Goal: Check status: Check status

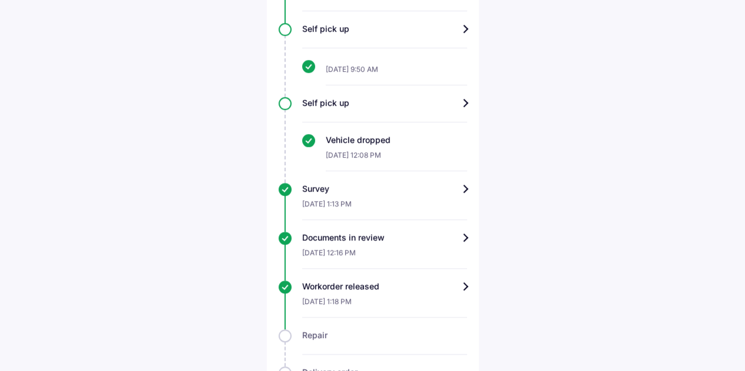
scroll to position [706, 0]
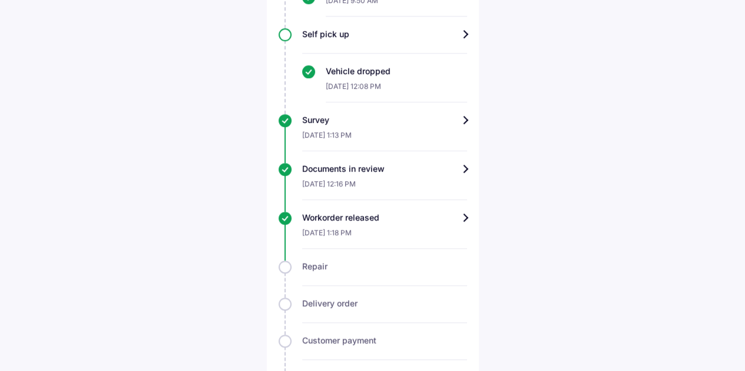
click at [465, 217] on div "Workorder released" at bounding box center [384, 218] width 165 height 12
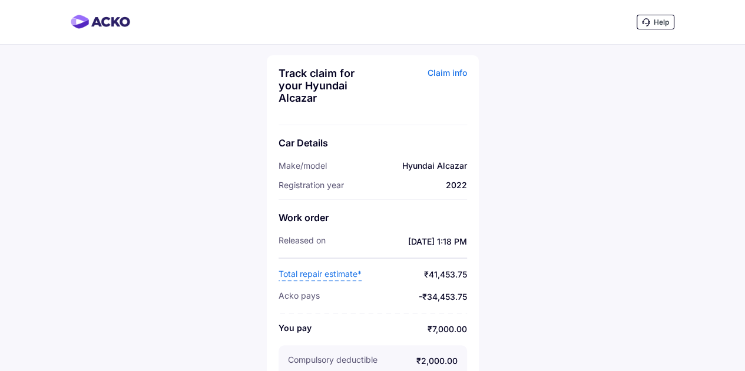
scroll to position [38, 0]
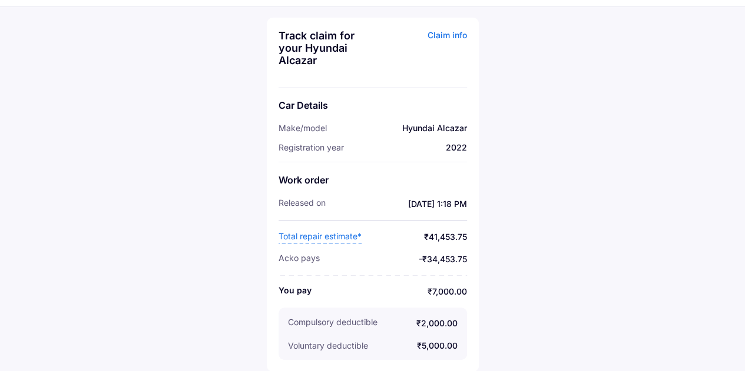
click at [455, 38] on div "Claim info" at bounding box center [421, 52] width 91 height 46
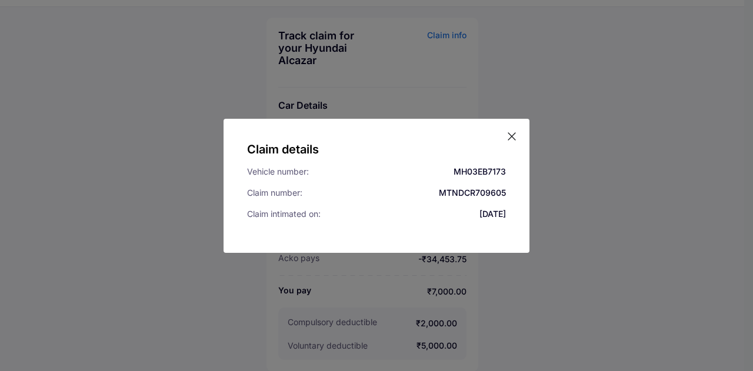
click at [510, 132] on icon at bounding box center [512, 137] width 12 height 12
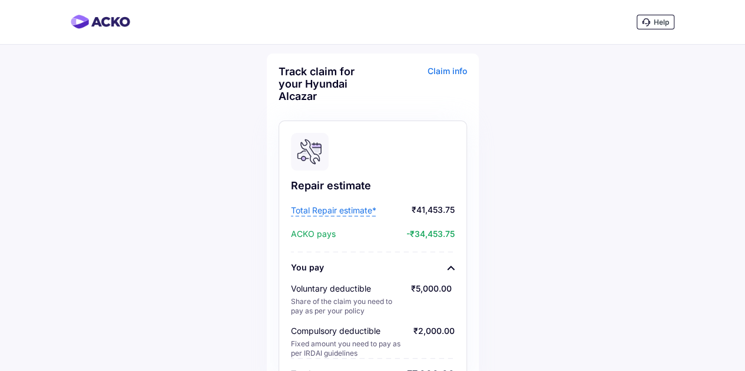
scroll to position [59, 0]
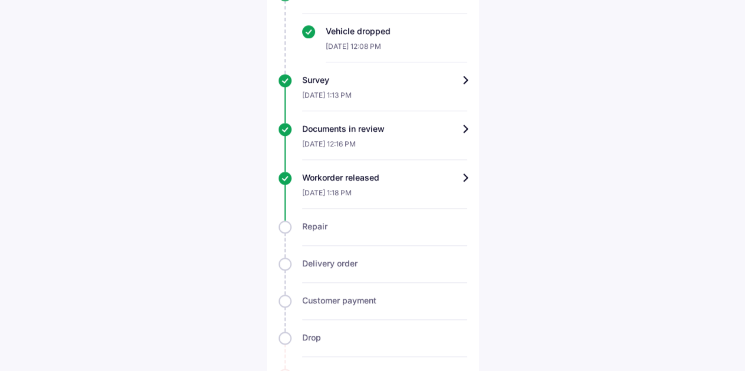
scroll to position [765, 0]
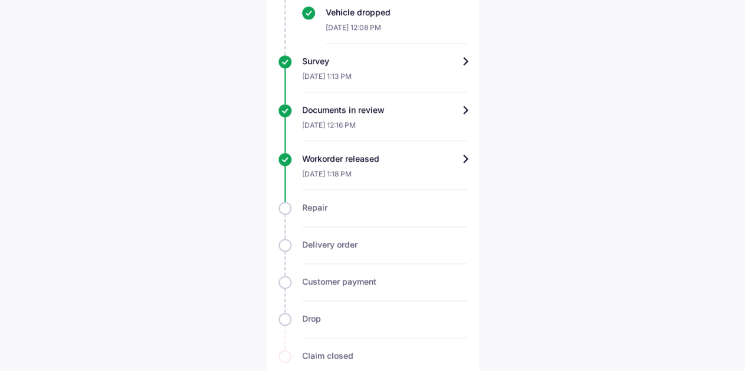
click at [414, 165] on div "[DATE] 1:18 PM" at bounding box center [384, 177] width 165 height 25
click at [460, 158] on div "Workorder released" at bounding box center [384, 159] width 165 height 12
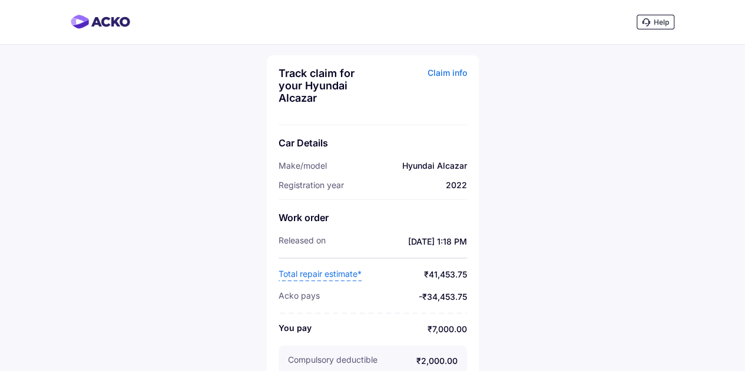
scroll to position [38, 0]
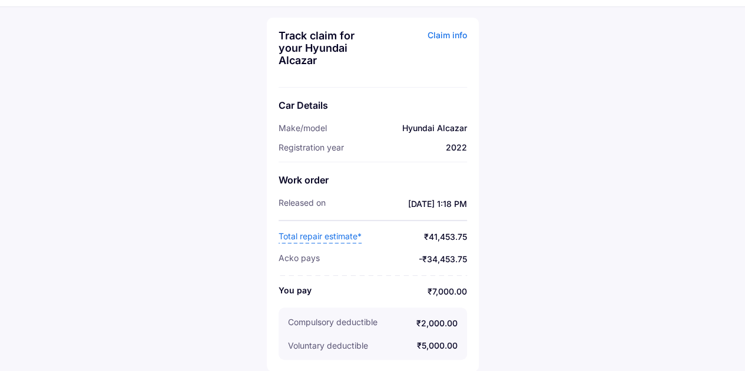
click at [356, 238] on span "Total repair estimate*" at bounding box center [319, 237] width 83 height 13
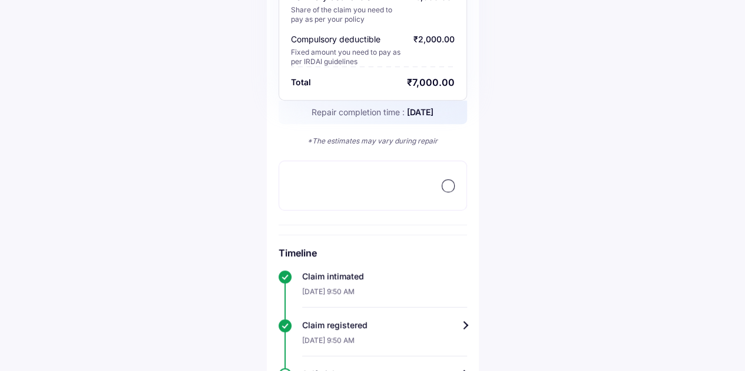
scroll to position [294, 0]
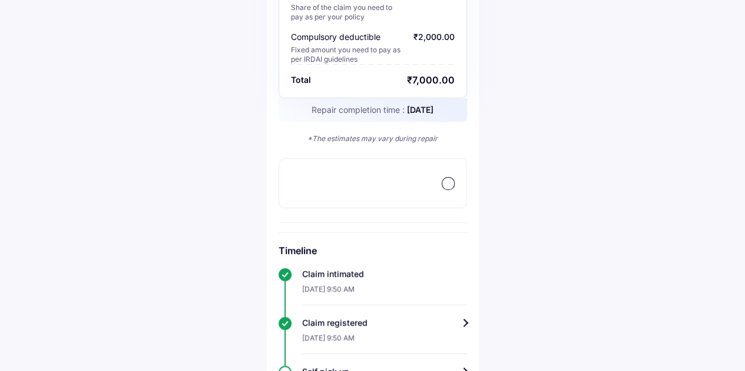
click at [370, 184] on div at bounding box center [372, 183] width 188 height 50
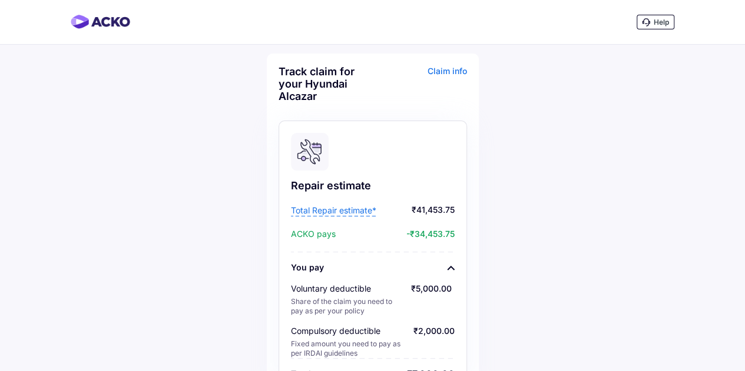
scroll to position [118, 0]
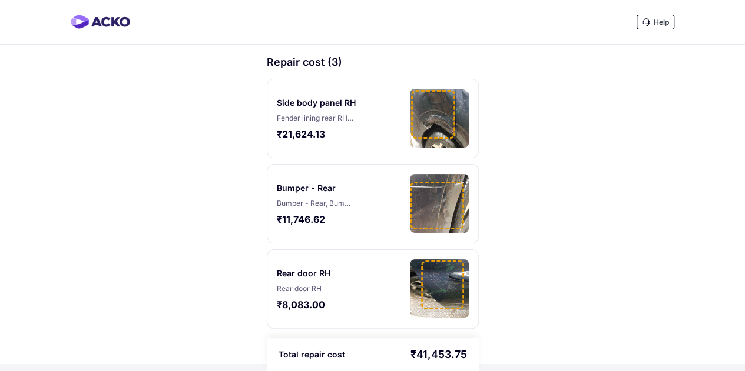
scroll to position [2, 0]
click at [464, 321] on div "Rear door RH Rear door RH ₹8,083.00" at bounding box center [373, 289] width 212 height 79
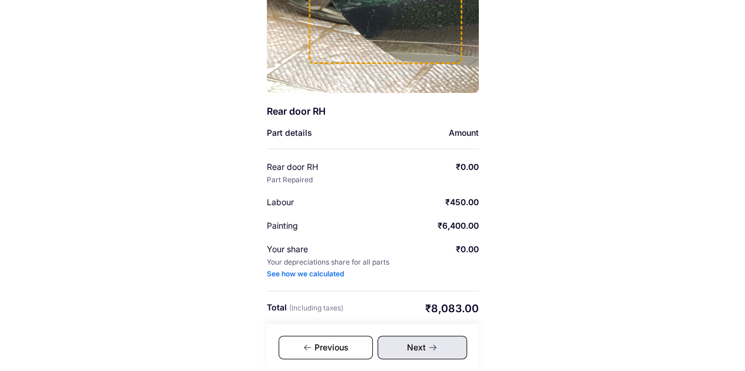
scroll to position [190, 0]
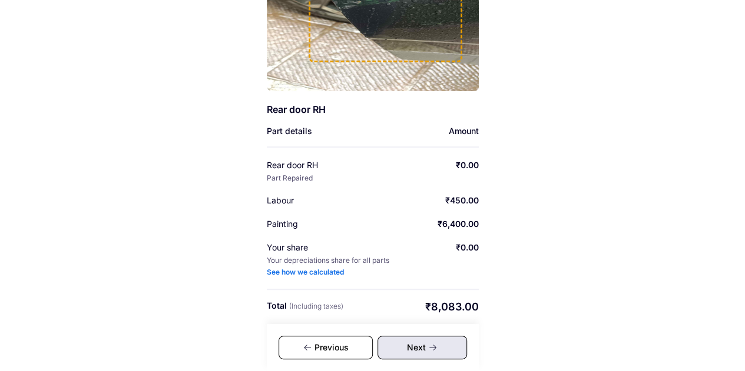
click at [431, 345] on icon at bounding box center [432, 347] width 9 height 9
click at [325, 357] on div "Previous" at bounding box center [325, 348] width 94 height 24
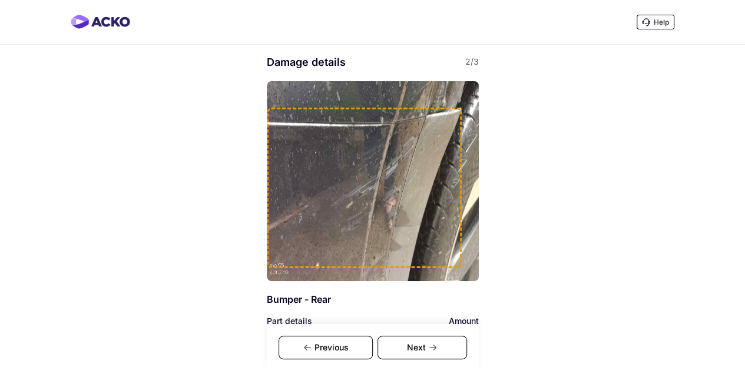
click at [340, 344] on div "Previous" at bounding box center [325, 348] width 94 height 24
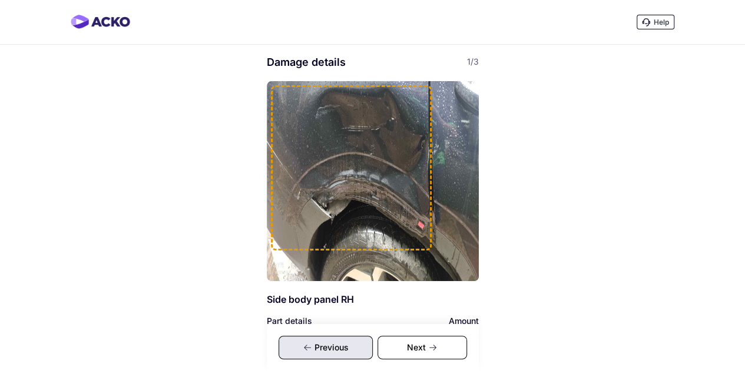
click at [341, 349] on div "Previous" at bounding box center [325, 348] width 94 height 24
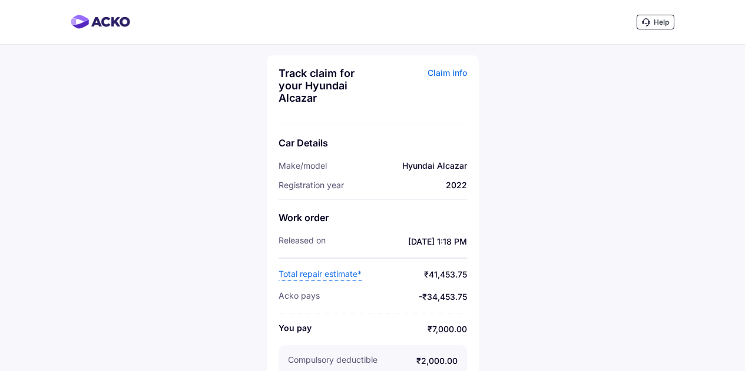
scroll to position [38, 0]
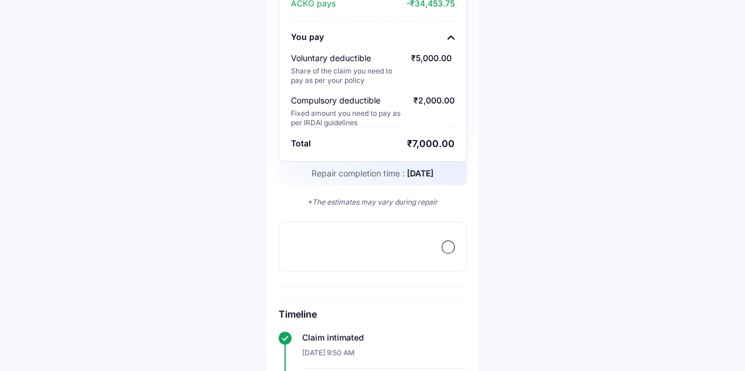
scroll to position [235, 0]
